Goal: Task Accomplishment & Management: Manage account settings

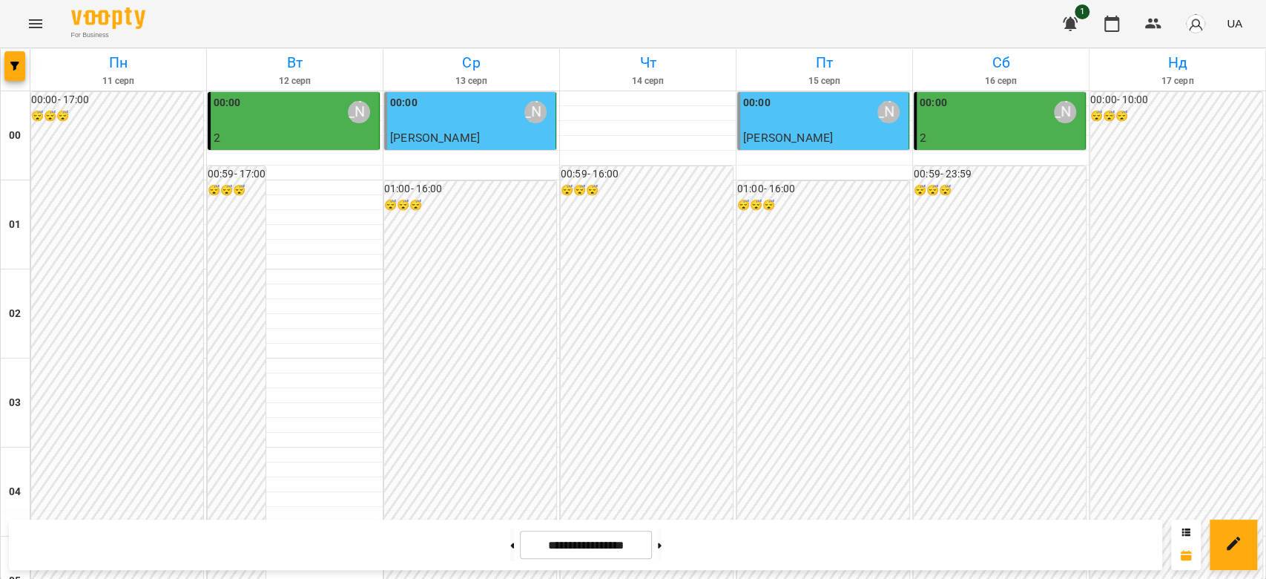
scroll to position [1384, 0]
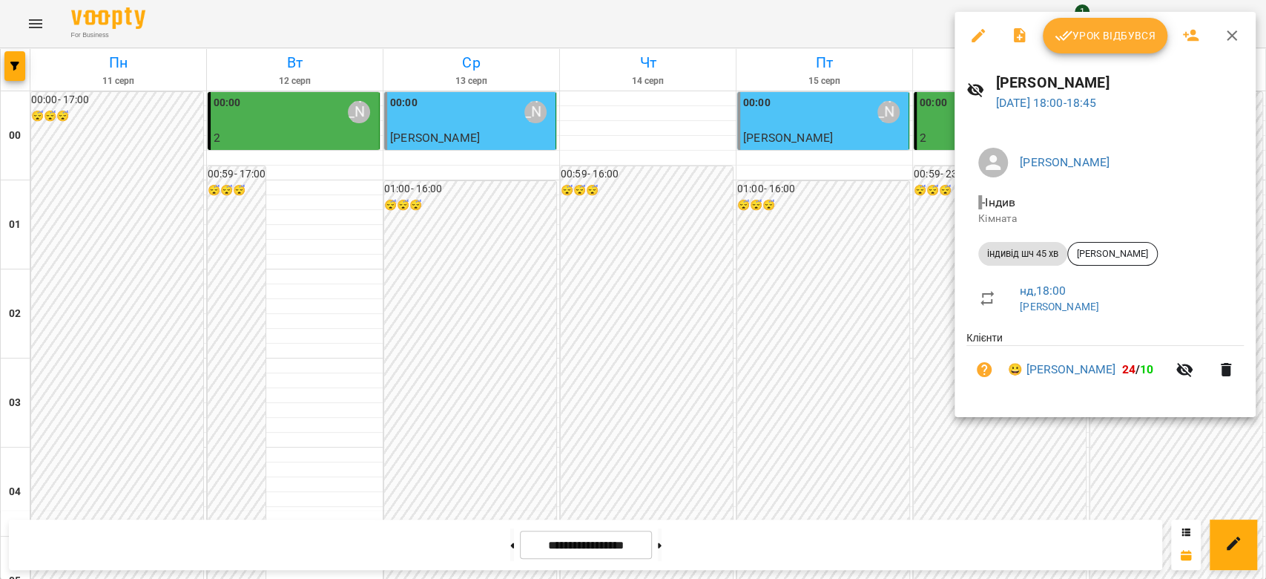
click at [1108, 32] on span "Урок відбувся" at bounding box center [1105, 36] width 101 height 18
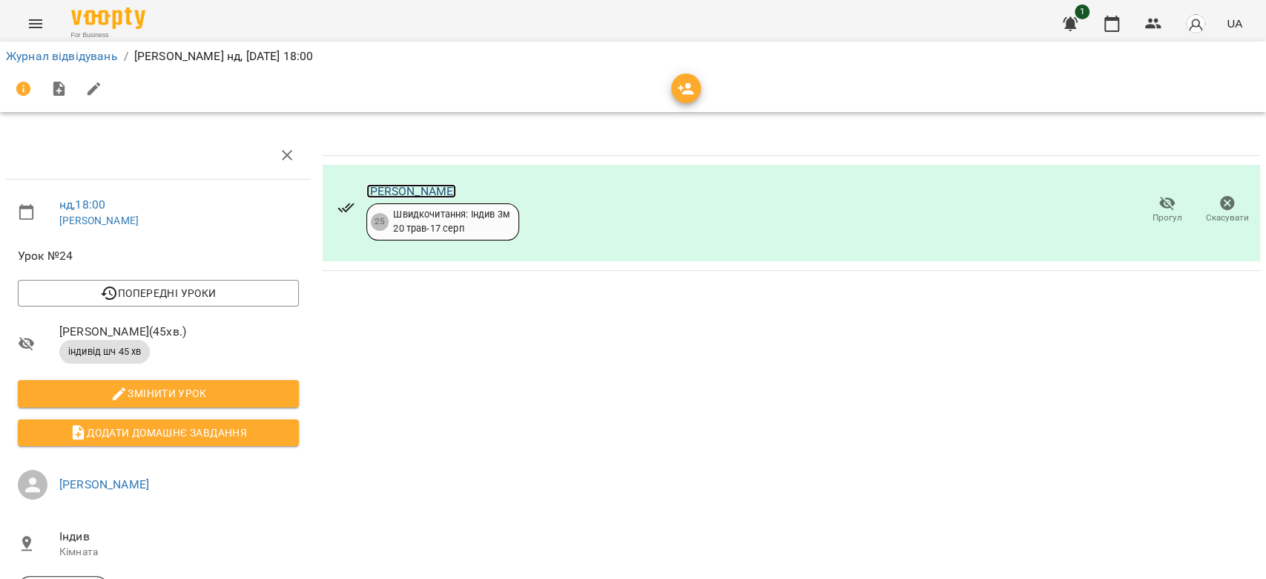
click at [456, 189] on link "[PERSON_NAME]" at bounding box center [411, 191] width 90 height 14
